Goal: Task Accomplishment & Management: Manage account settings

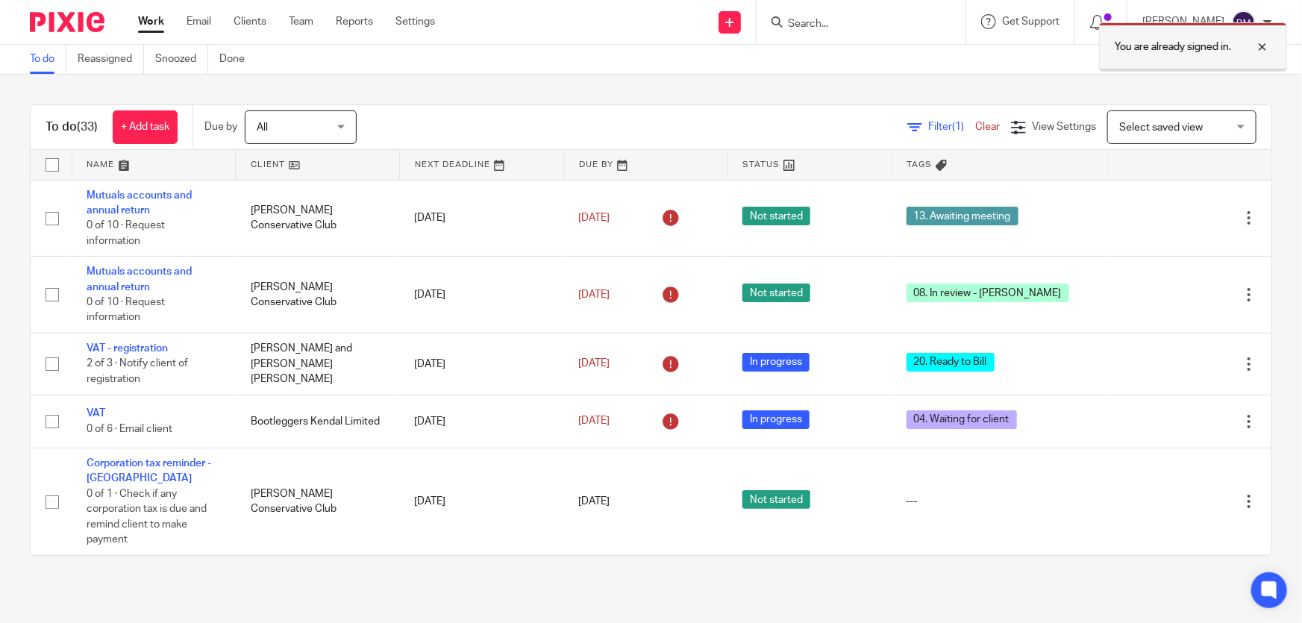
click at [1267, 47] on div at bounding box center [1251, 47] width 40 height 18
click at [850, 33] on div at bounding box center [860, 22] width 209 height 44
click at [849, 22] on input "Search" at bounding box center [853, 24] width 134 height 13
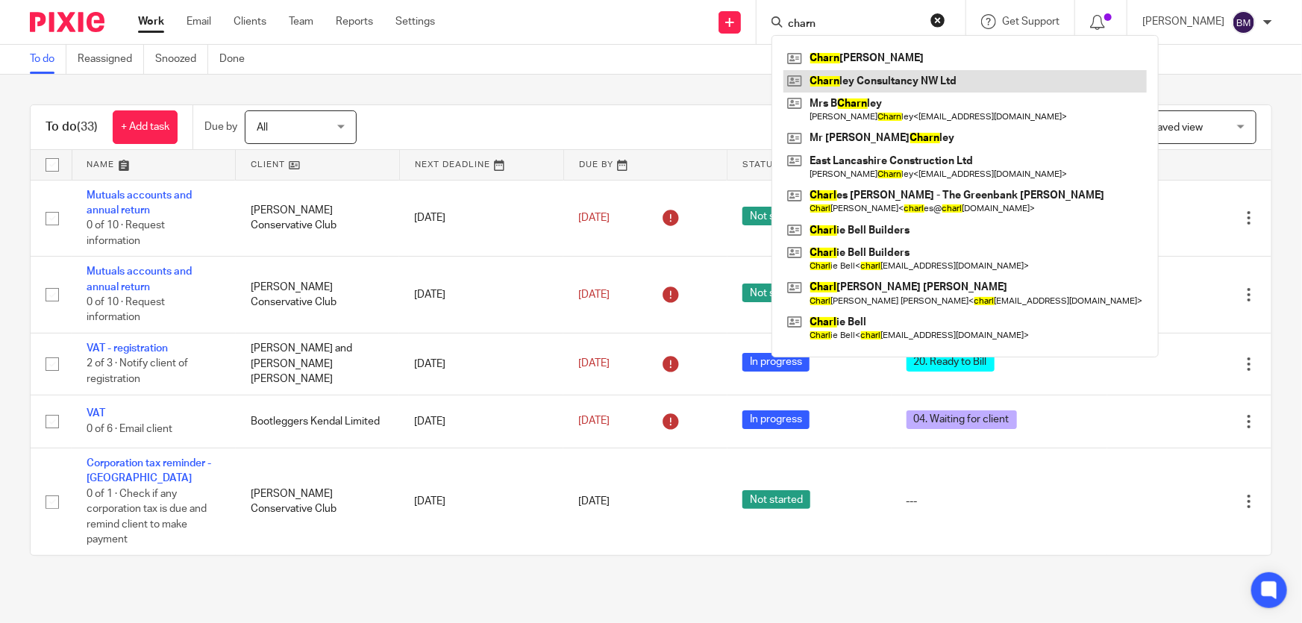
type input "charn"
click at [979, 82] on link at bounding box center [964, 81] width 363 height 22
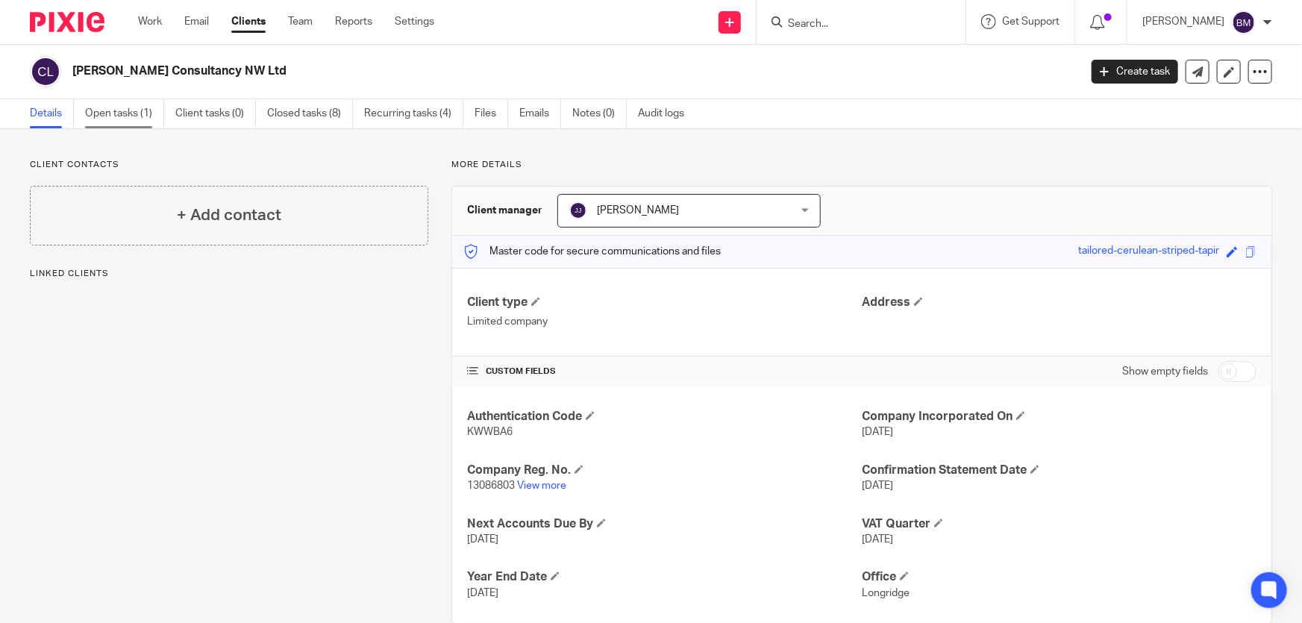
click at [105, 113] on link "Open tasks (1)" at bounding box center [124, 113] width 79 height 29
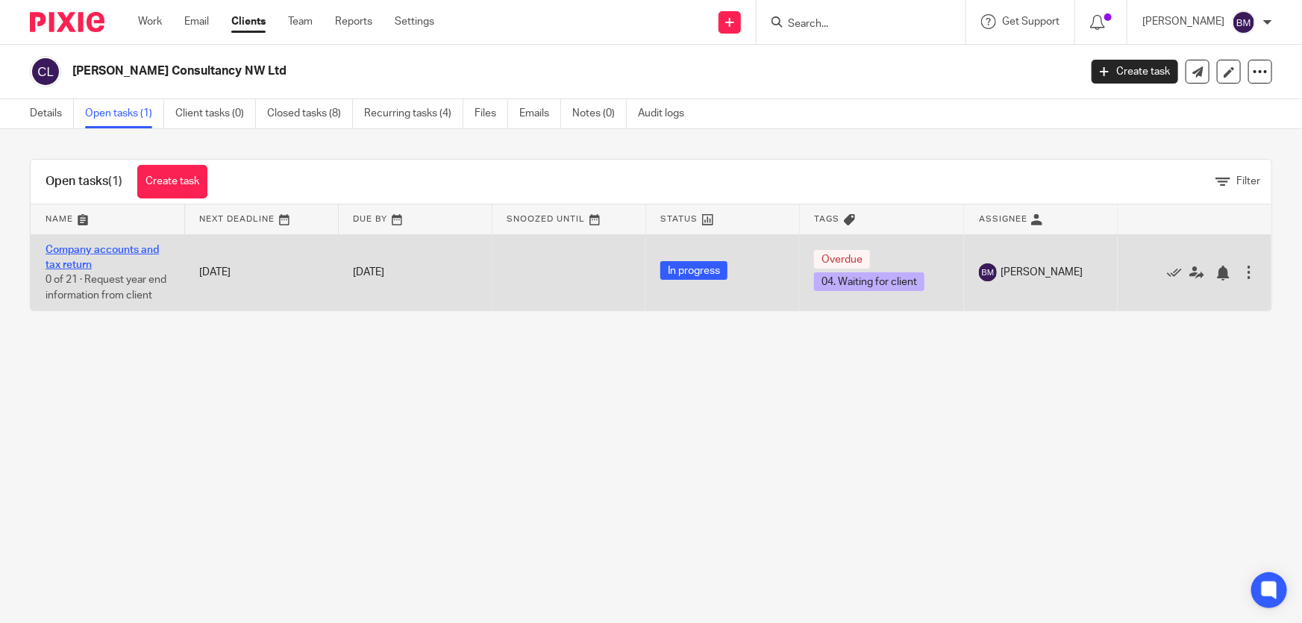
click at [122, 248] on link "Company accounts and tax return" at bounding box center [102, 257] width 113 height 25
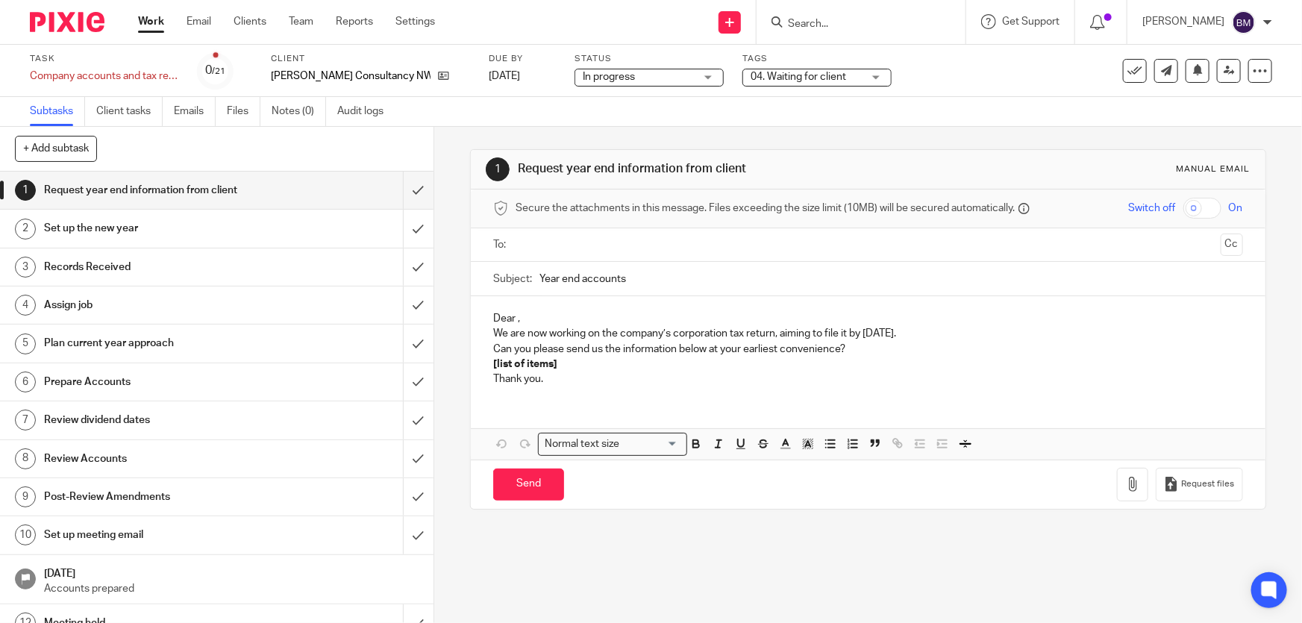
click at [769, 73] on span "04. Waiting for client" at bounding box center [797, 77] width 95 height 10
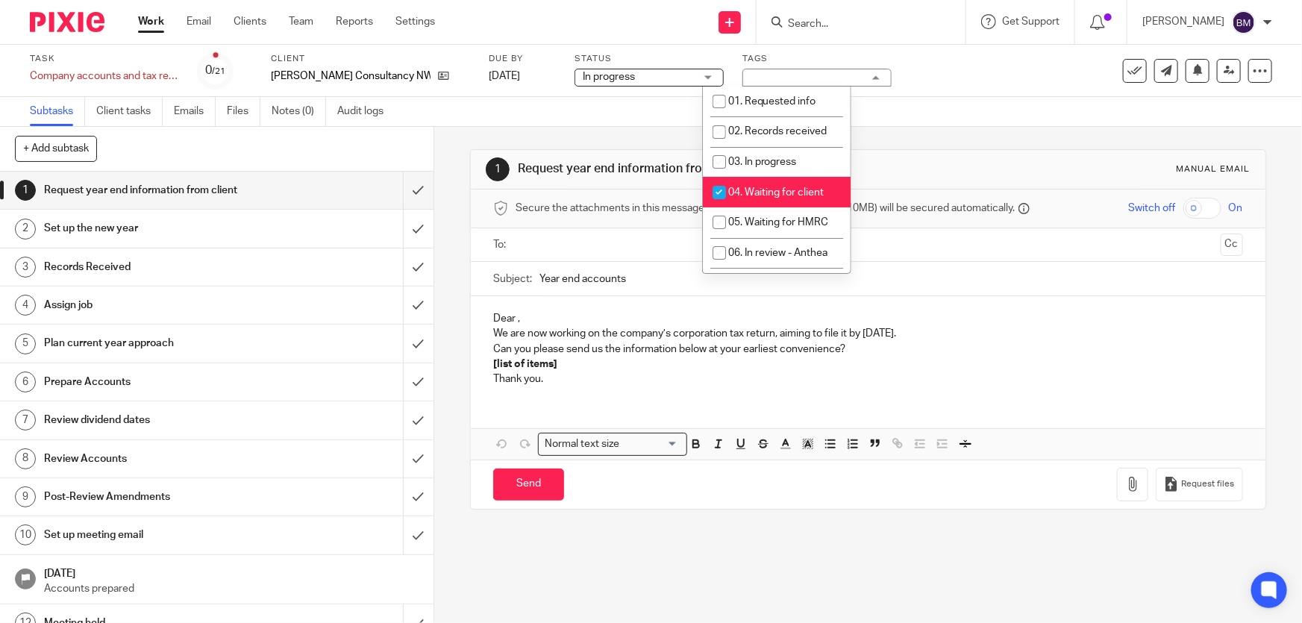
click at [753, 195] on li "04. Waiting for client" at bounding box center [777, 192] width 148 height 31
checkbox input "false"
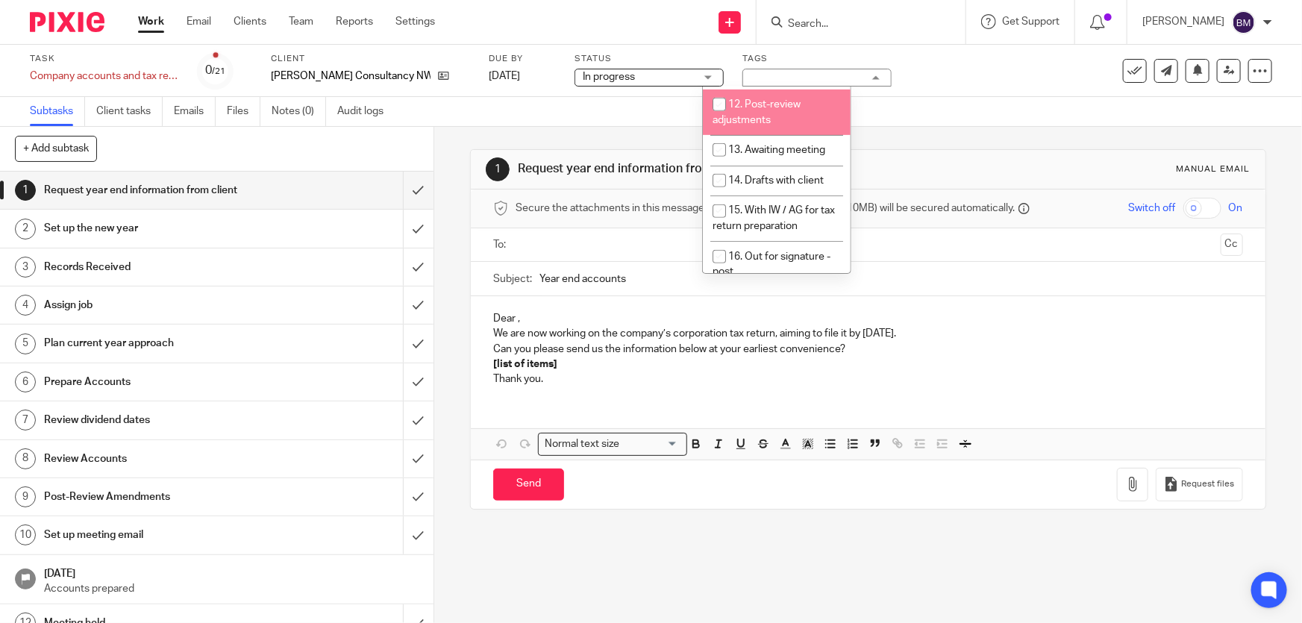
scroll to position [271, 0]
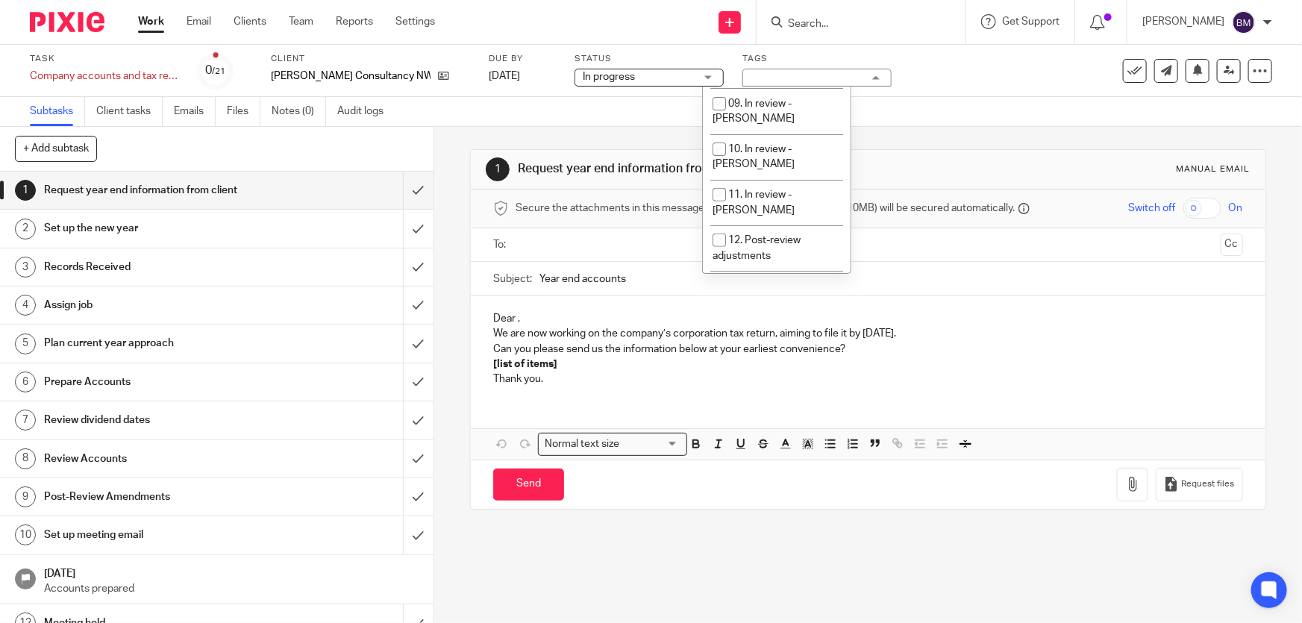
click at [776, 311] on span "14. Drafts with client" at bounding box center [775, 316] width 95 height 10
checkbox input "true"
click at [144, 25] on link "Work" at bounding box center [151, 21] width 26 height 15
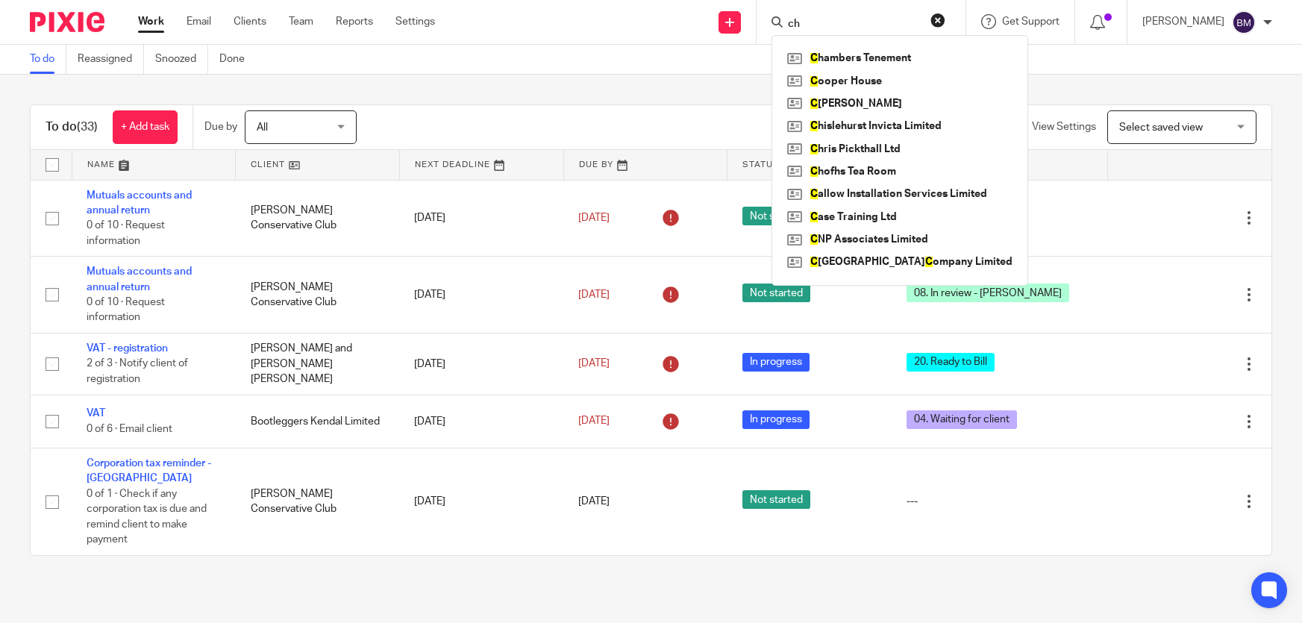
type input "cha"
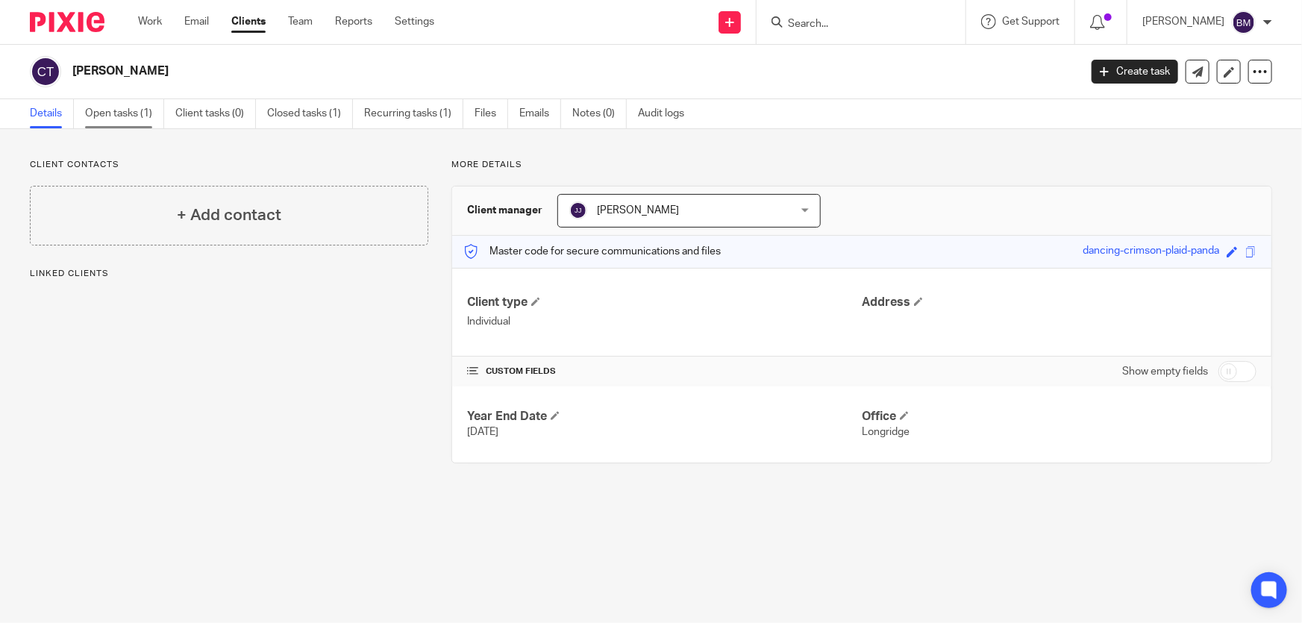
click at [127, 112] on link "Open tasks (1)" at bounding box center [124, 113] width 79 height 29
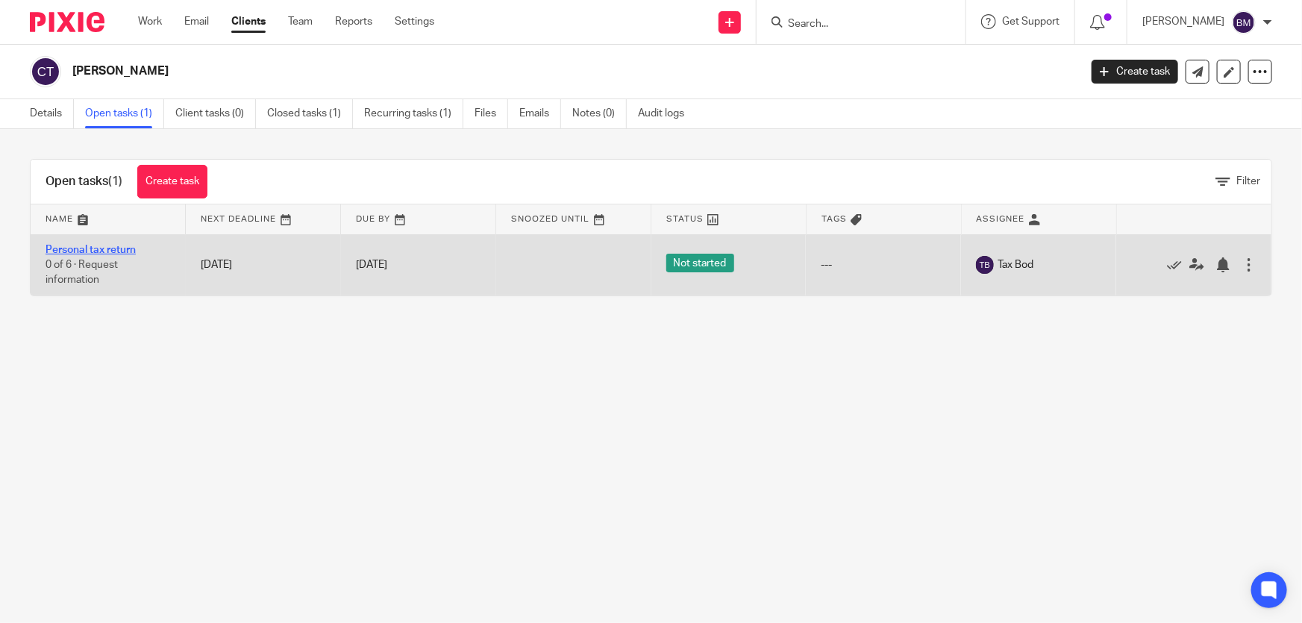
click at [108, 247] on link "Personal tax return" at bounding box center [91, 250] width 90 height 10
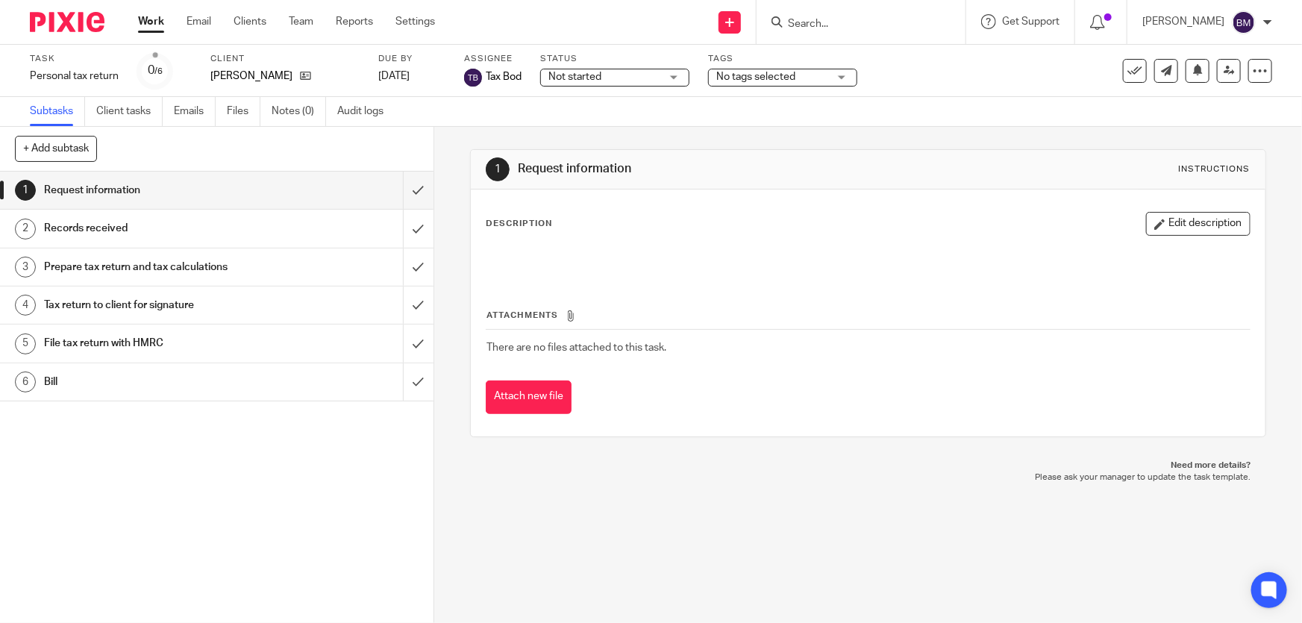
click at [768, 81] on span "No tags selected" at bounding box center [755, 77] width 79 height 10
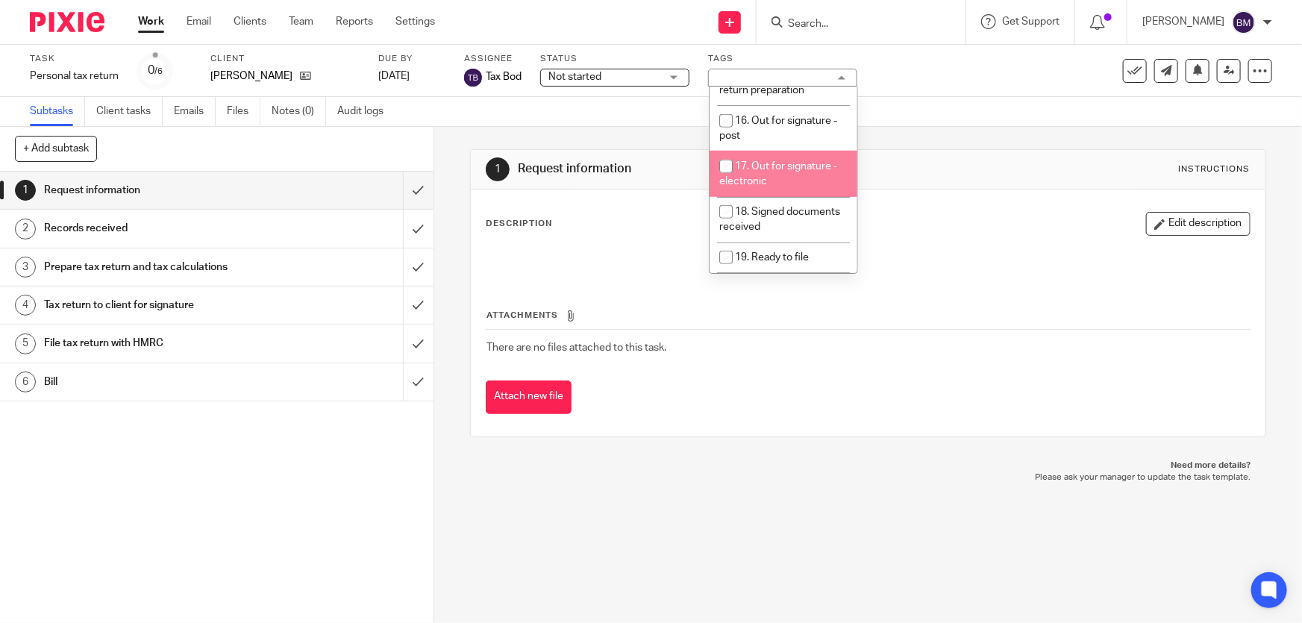
scroll to position [407, 0]
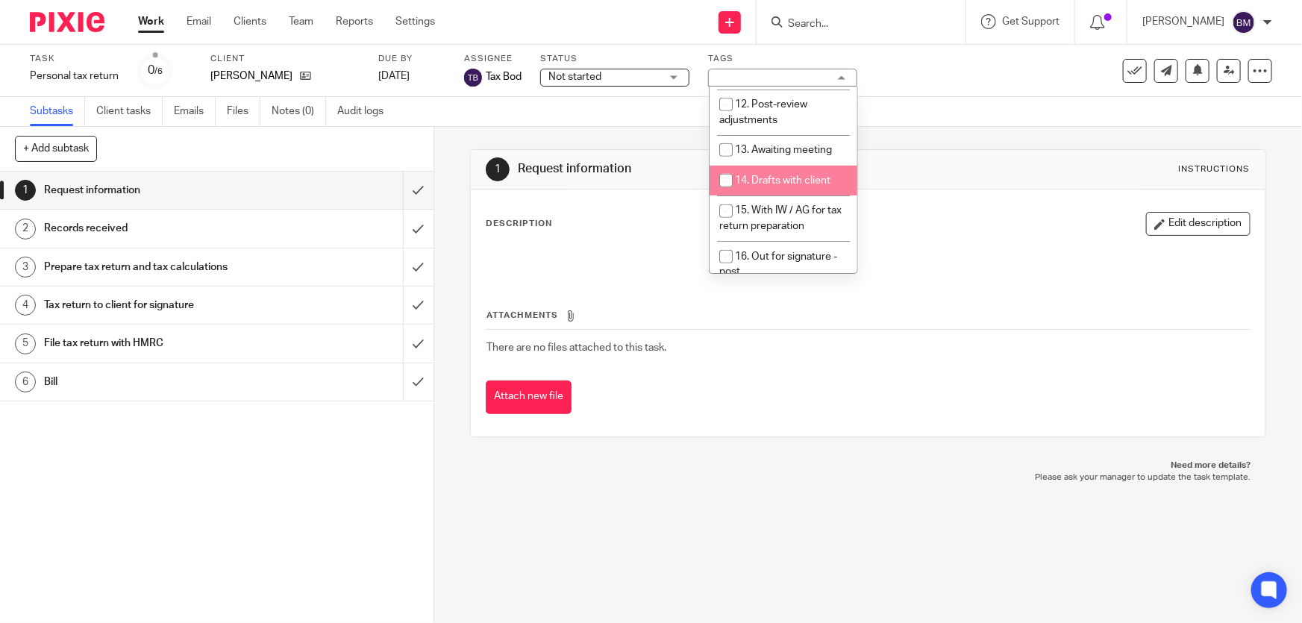
click at [777, 166] on li "14. Drafts with client" at bounding box center [783, 181] width 148 height 31
checkbox input "true"
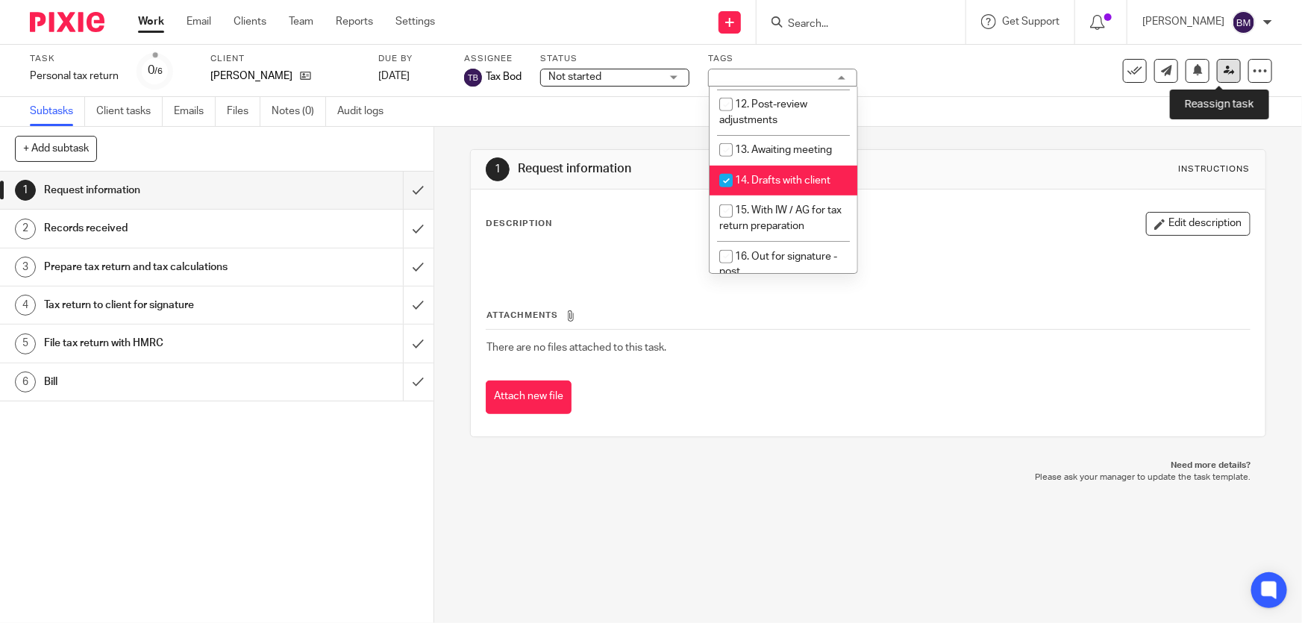
click at [1223, 71] on icon at bounding box center [1228, 70] width 11 height 11
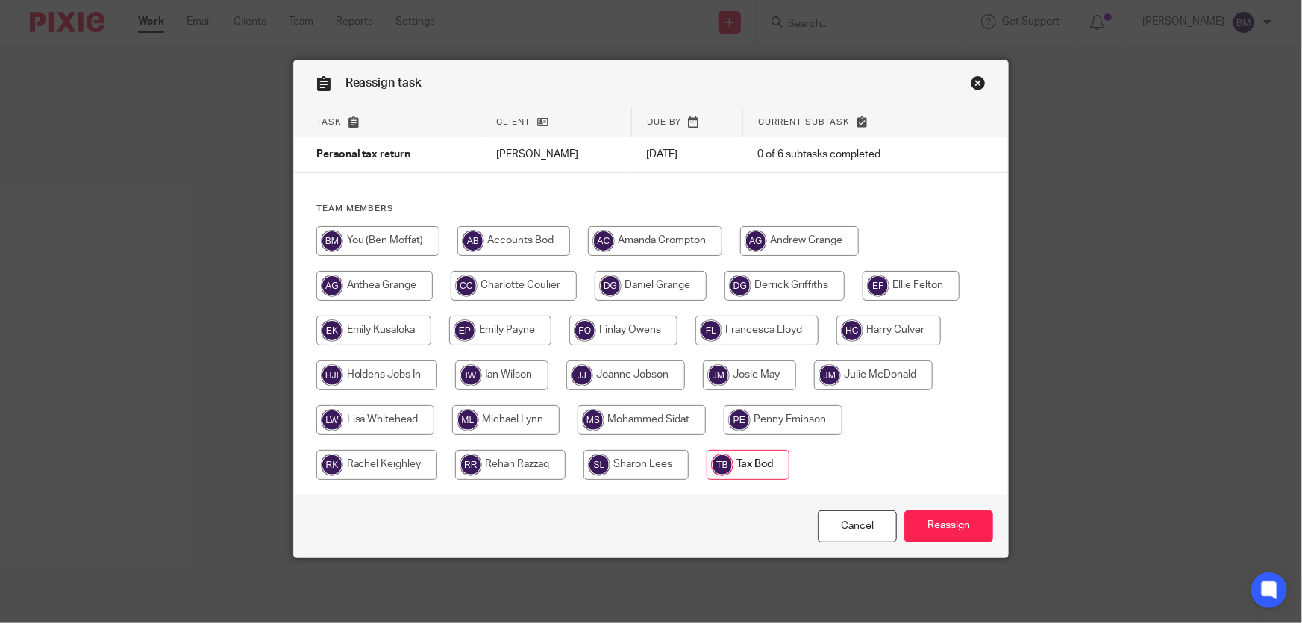
click at [398, 251] on input "radio" at bounding box center [377, 241] width 123 height 30
radio input "true"
click at [958, 533] on input "Reassign" at bounding box center [948, 526] width 89 height 32
